Goal: Task Accomplishment & Management: Manage account settings

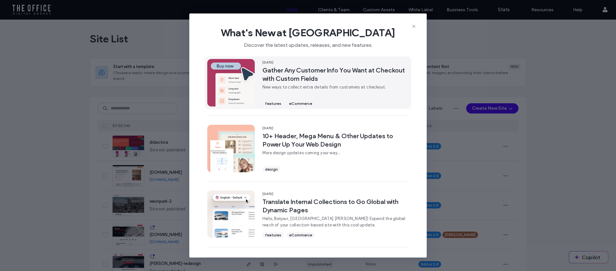
click at [283, 74] on span "Gather Any Customer Info You Want at Checkout with Custom Fields" at bounding box center [336, 74] width 146 height 17
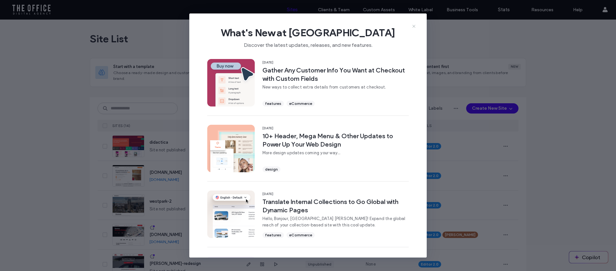
click at [413, 25] on icon at bounding box center [413, 26] width 5 height 5
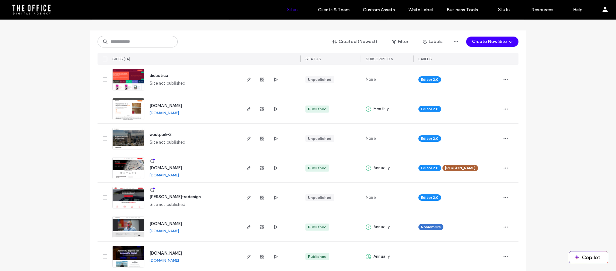
scroll to position [195, 0]
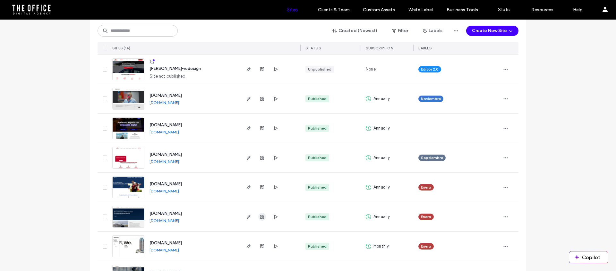
click at [260, 217] on use "button" at bounding box center [262, 217] width 4 height 4
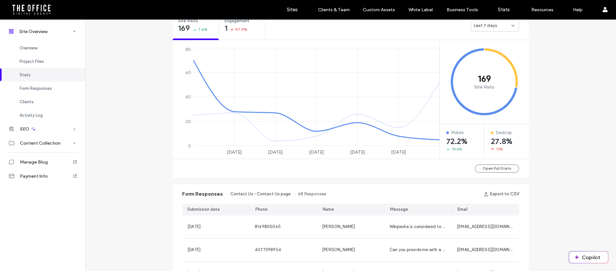
scroll to position [288, 0]
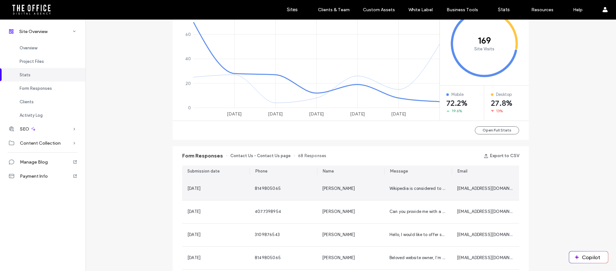
click at [377, 188] on div "[PERSON_NAME]" at bounding box center [350, 188] width 67 height 23
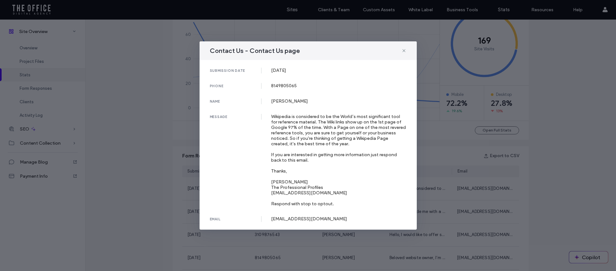
click at [506, 159] on div "Contact Us - Contact Us page submission date [DATE] phone [PHONE_NUMBER] name […" at bounding box center [308, 135] width 616 height 271
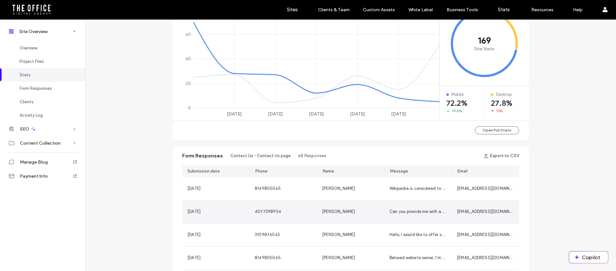
click at [412, 207] on div "Can you provide me with a detailed explanation of your serviced" at bounding box center [418, 212] width 67 height 23
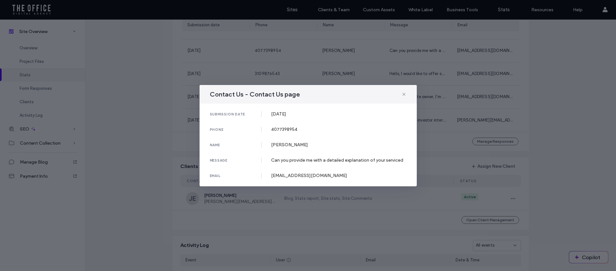
scroll to position [527, 0]
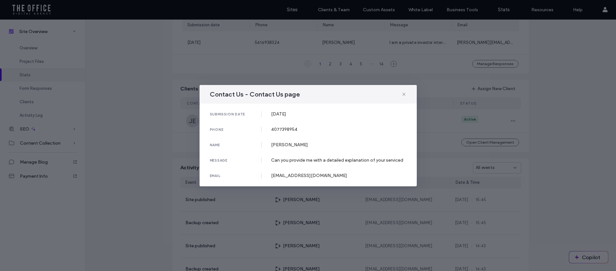
click at [404, 93] on icon at bounding box center [404, 94] width 5 height 5
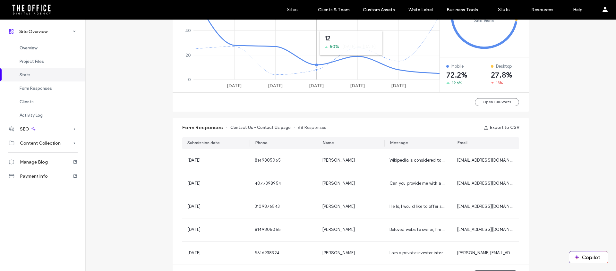
scroll to position [321, 0]
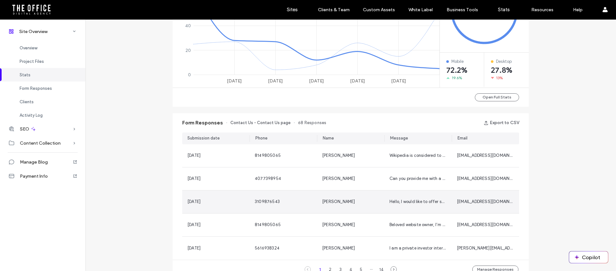
click at [305, 200] on div "3109876543" at bounding box center [283, 202] width 57 height 6
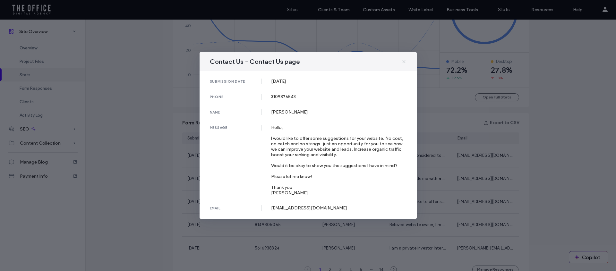
click at [405, 62] on icon at bounding box center [404, 61] width 5 height 5
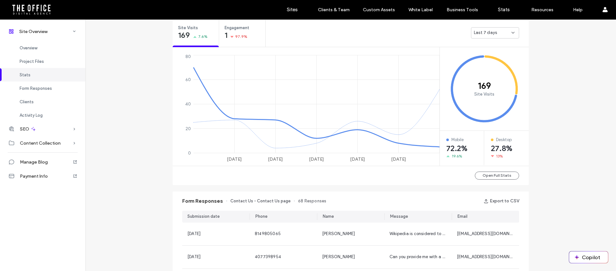
scroll to position [136, 0]
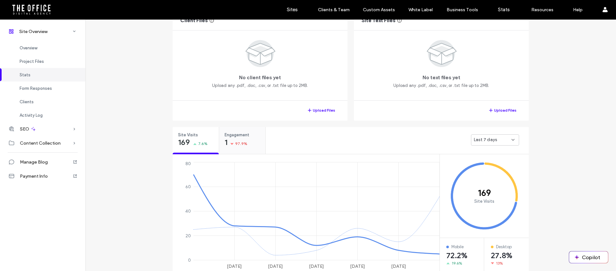
click at [228, 132] on span "Engagement" at bounding box center [240, 135] width 31 height 6
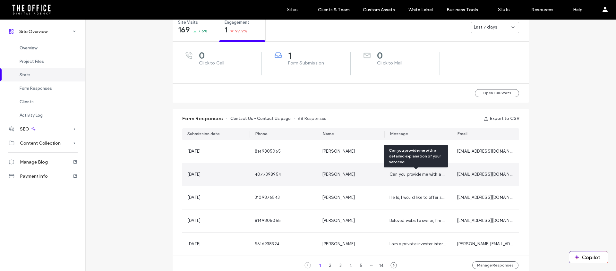
scroll to position [383, 0]
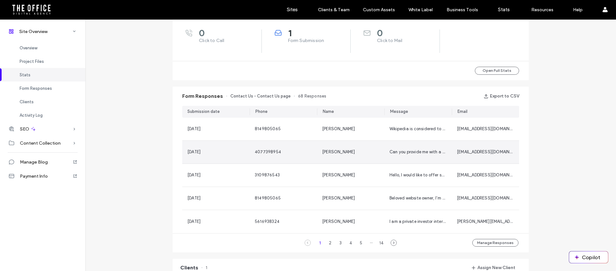
scroll to position [440, 0]
